Goal: Transaction & Acquisition: Purchase product/service

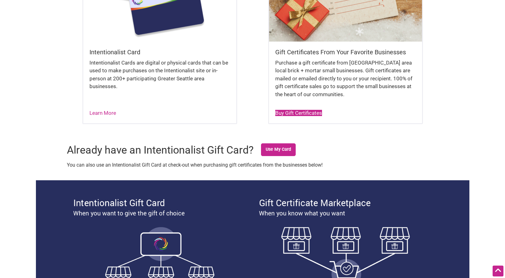
scroll to position [169, 0]
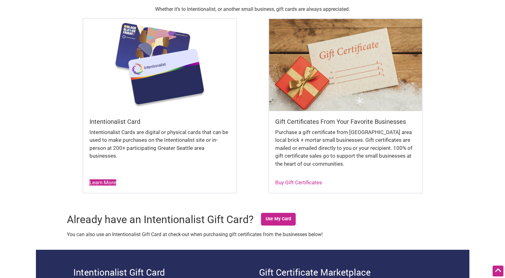
click at [102, 184] on link "Learn More" at bounding box center [103, 182] width 27 height 6
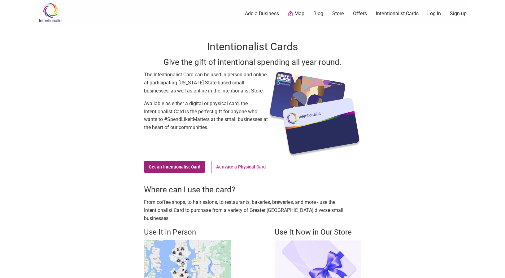
click at [186, 170] on link "Get an Intentionalist Card" at bounding box center [174, 166] width 61 height 12
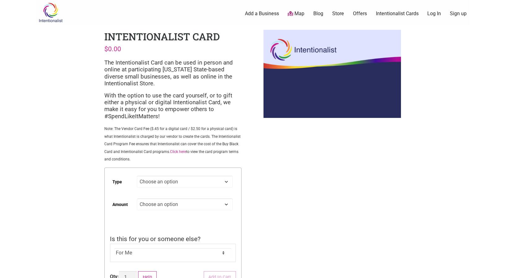
click at [159, 184] on select "Choose an option Digital Physical" at bounding box center [185, 181] width 96 height 12
select select "Digital"
click at [190, 204] on select "Choose an option Custom 25 50 100 150 200 250 500" at bounding box center [185, 204] width 96 height 12
select select "50"
select select "Digital"
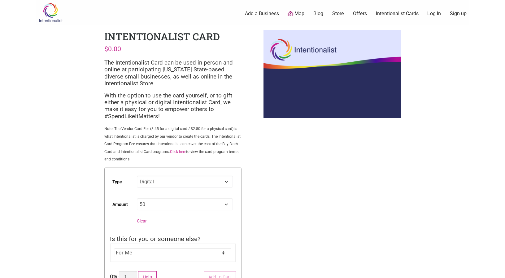
select select "50"
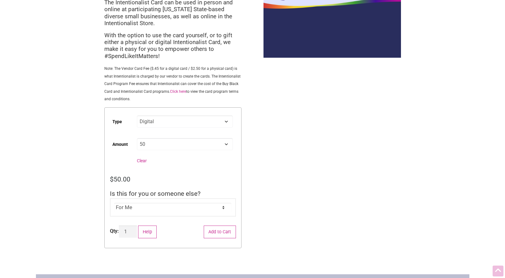
scroll to position [70, 0]
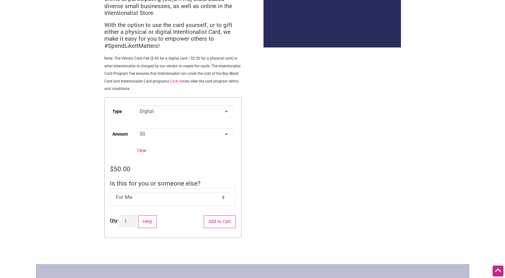
click at [171, 199] on select "For Me For Someone Else" at bounding box center [172, 196] width 117 height 9
select select "For Someone Else"
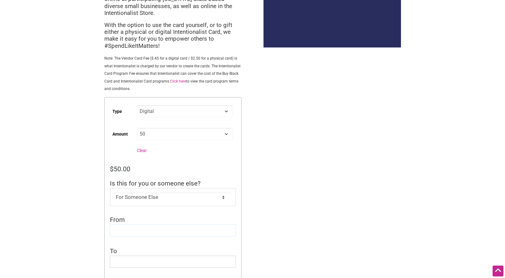
click at [148, 229] on input "From" at bounding box center [173, 230] width 126 height 12
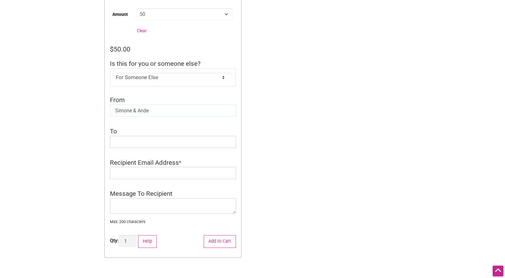
scroll to position [191, 0]
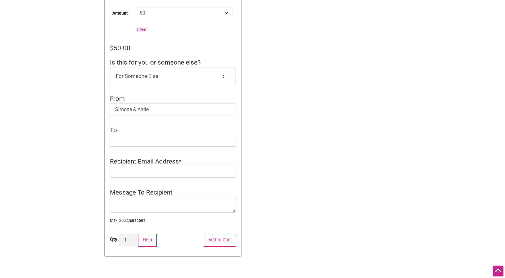
type input "Simone & Ande"
click at [118, 143] on input "To" at bounding box center [173, 140] width 126 height 12
type input "[PERSON_NAME]!"
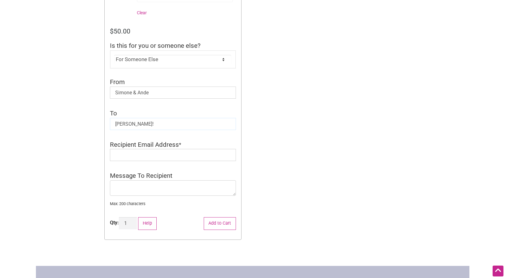
scroll to position [209, 0]
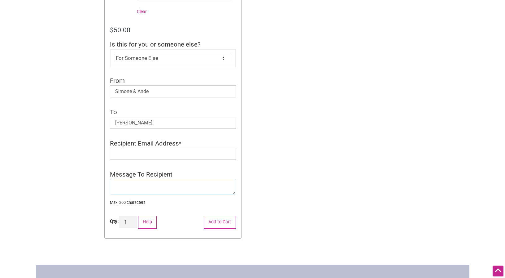
click at [165, 191] on textarea "Message To Recipient" at bounding box center [173, 186] width 126 height 15
type textarea "Thank you so much for hanging out with us!"
click at [133, 151] on input "Recipient Email Address" at bounding box center [173, 153] width 126 height 12
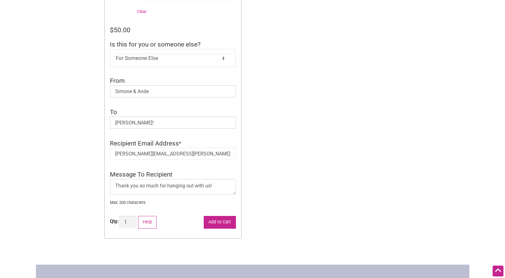
type input "[PERSON_NAME][EMAIL_ADDRESS][PERSON_NAME][DOMAIN_NAME]"
click at [216, 222] on button "Add to Cart" at bounding box center [220, 222] width 32 height 13
click at [161, 62] on select "For Me For Someone Else" at bounding box center [172, 58] width 117 height 9
click at [163, 90] on input "Simone & Ande" at bounding box center [173, 91] width 126 height 12
type input "Simone & Ande"
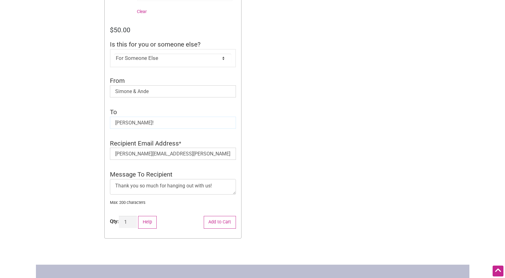
click at [147, 123] on input "Molly!" at bounding box center [173, 122] width 126 height 12
type input "Molly!"
click at [152, 153] on input "molly.streeter@gmail.com" at bounding box center [173, 153] width 126 height 12
click at [181, 155] on input "molly.streeter@gmail.com" at bounding box center [173, 153] width 126 height 12
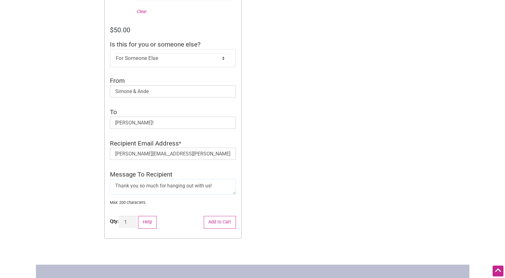
click at [194, 190] on textarea "Thank you so much for hanging out with us!" at bounding box center [173, 186] width 126 height 15
click at [220, 228] on button "Add to Cart" at bounding box center [220, 222] width 32 height 13
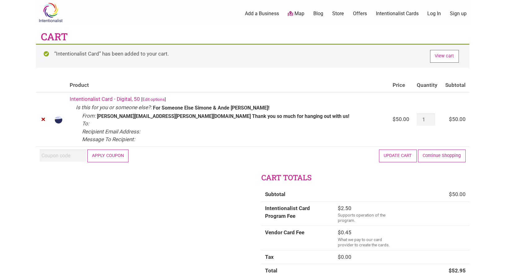
click at [0, 277] on div at bounding box center [0, 278] width 0 height 0
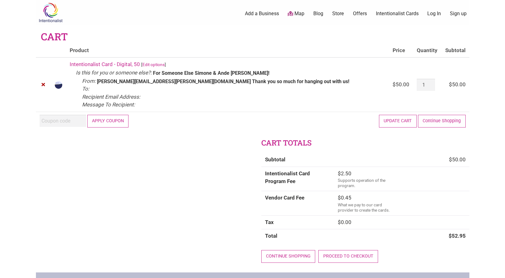
click at [0, 277] on div at bounding box center [0, 278] width 0 height 0
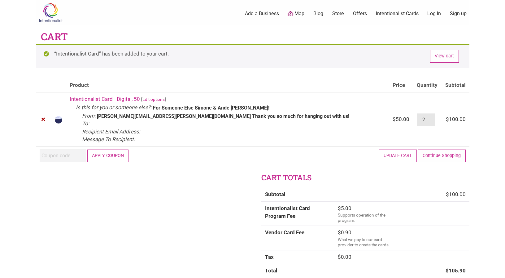
drag, startPoint x: 428, startPoint y: 119, endPoint x: 424, endPoint y: 119, distance: 4.3
click at [424, 119] on input "2" at bounding box center [426, 119] width 18 height 12
click at [432, 123] on input "2" at bounding box center [426, 119] width 18 height 12
type input "1"
click at [431, 121] on input "1" at bounding box center [426, 119] width 18 height 12
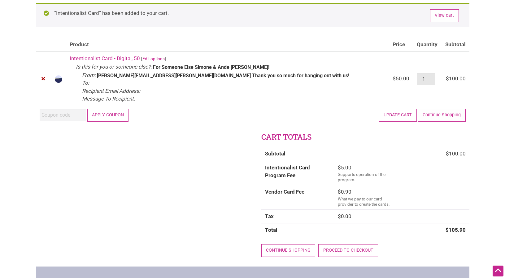
scroll to position [38, 0]
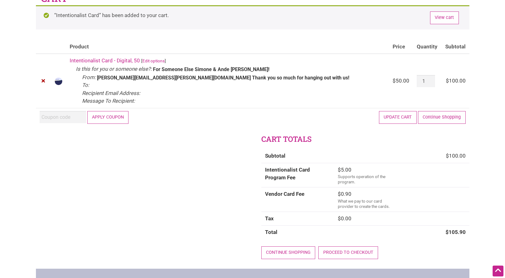
click at [400, 115] on button "Update cart" at bounding box center [398, 117] width 38 height 13
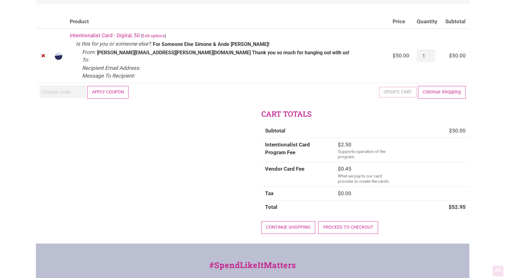
scroll to position [68, 0]
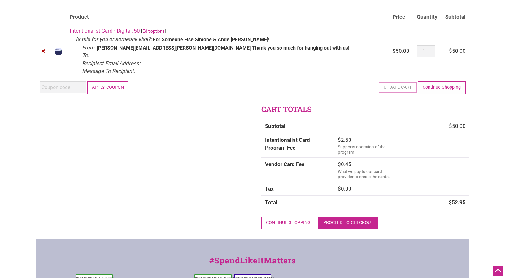
click at [344, 223] on link "Proceed to checkout" at bounding box center [348, 222] width 60 height 13
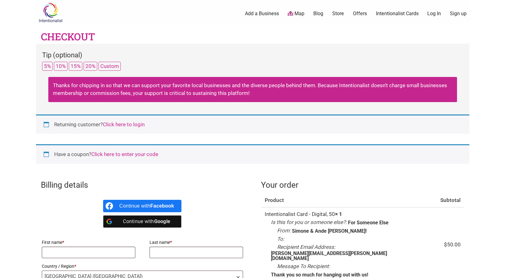
select select "WA"
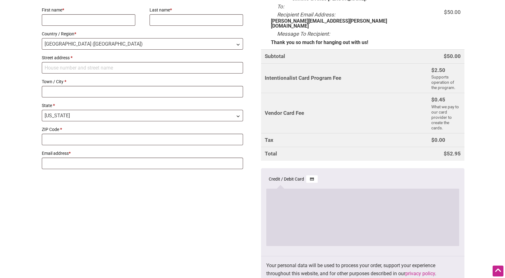
scroll to position [233, 0]
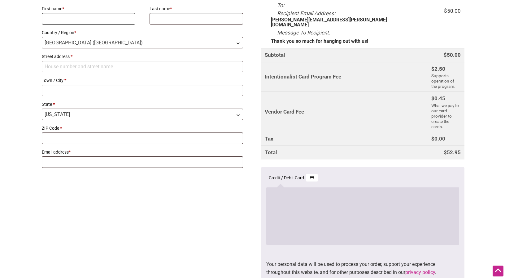
click at [90, 19] on input "First name *" at bounding box center [89, 18] width 94 height 11
type input "[PERSON_NAME]"
type input "[STREET_ADDRESS]"
type input "[GEOGRAPHIC_DATA]"
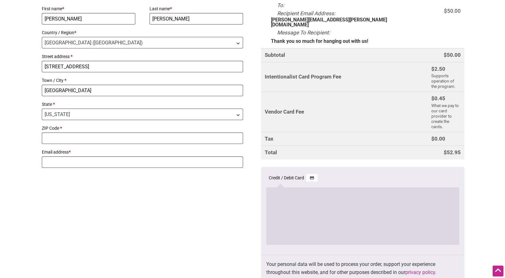
type input "98118"
type input "[EMAIL_ADDRESS][DOMAIN_NAME]"
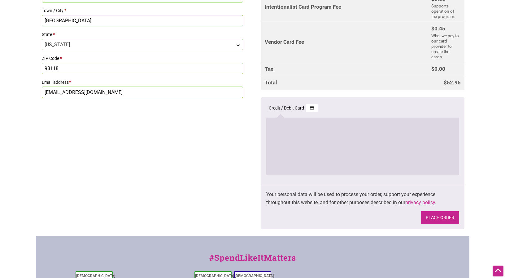
scroll to position [304, 0]
click at [450, 210] on button "Place order" at bounding box center [440, 216] width 38 height 13
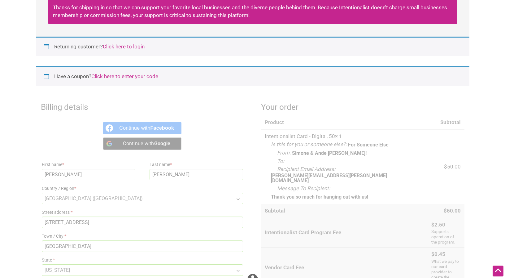
scroll to position [77, 0]
